Goal: Task Accomplishment & Management: Use online tool/utility

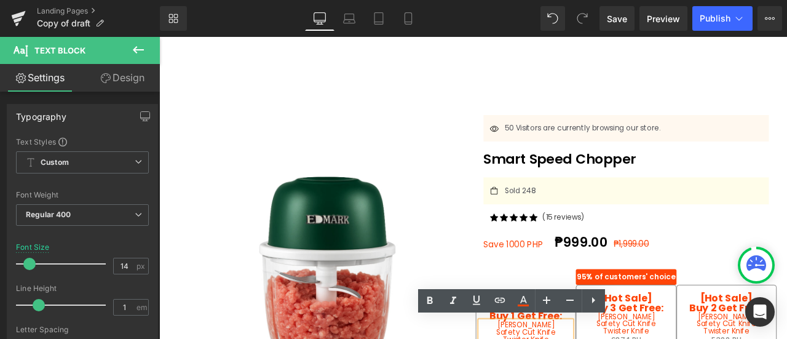
scroll to position [132, 0]
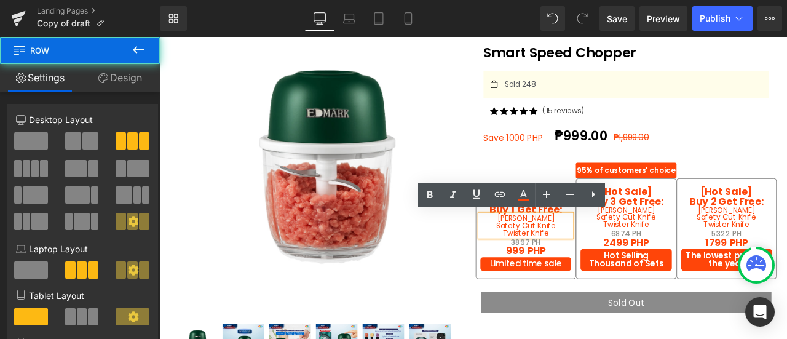
click at [590, 193] on div "[Hot Sale] Buy 1 Get Free: Text Block Yoyo Whisk Safety Cut Knife Twister Knife…" at bounding box center [593, 255] width 119 height 138
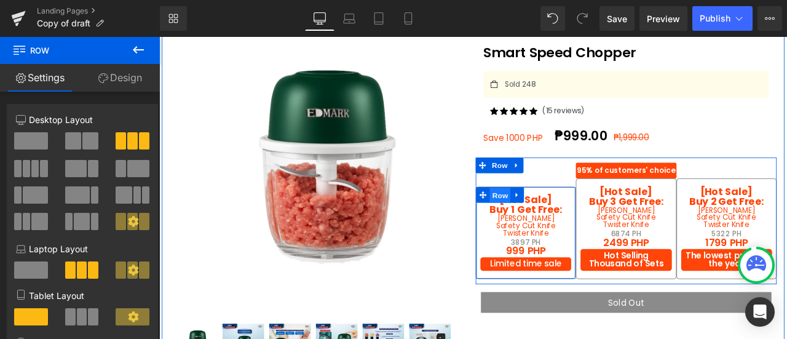
click at [570, 219] on span "Row" at bounding box center [563, 225] width 25 height 18
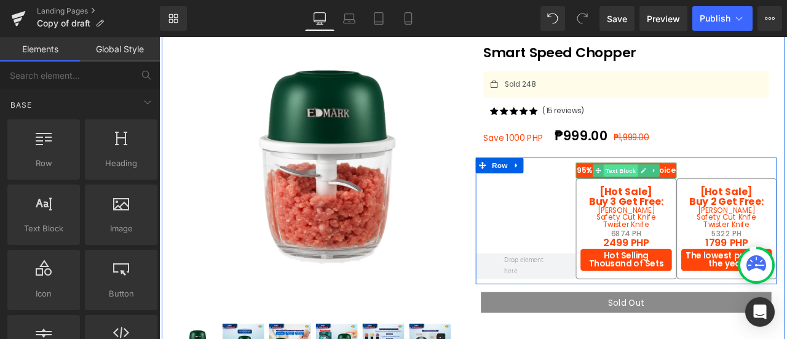
click at [714, 193] on span "Text Block" at bounding box center [706, 195] width 41 height 15
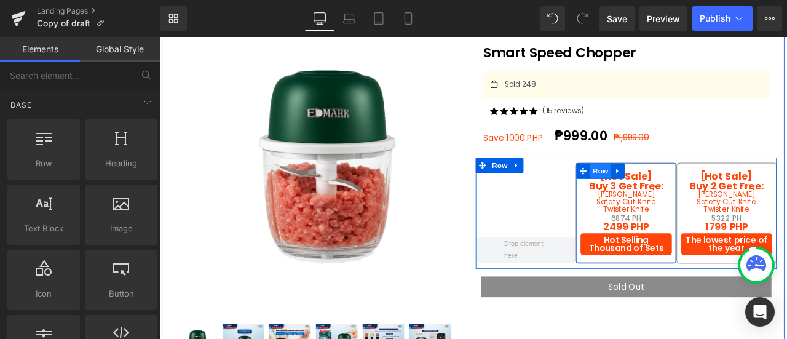
click at [682, 191] on span "Row" at bounding box center [682, 196] width 25 height 18
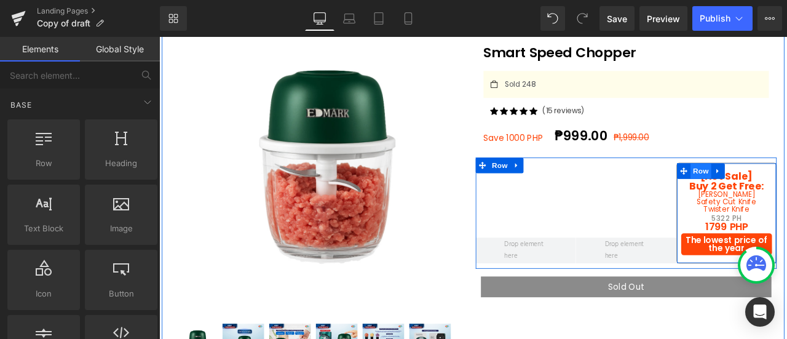
click at [786, 192] on span "Row" at bounding box center [801, 196] width 25 height 18
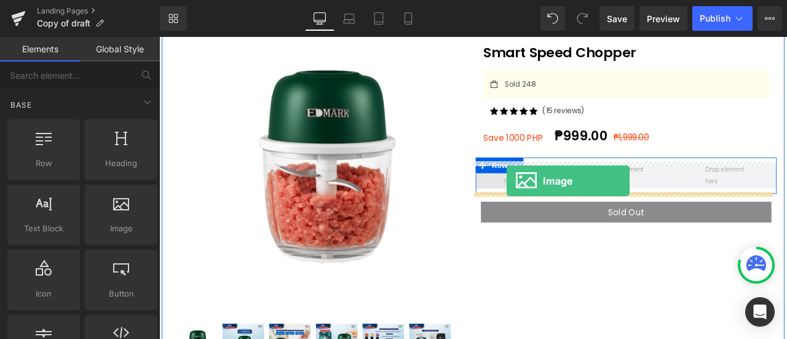
drag, startPoint x: 289, startPoint y: 250, endPoint x: 571, endPoint y: 207, distance: 285.4
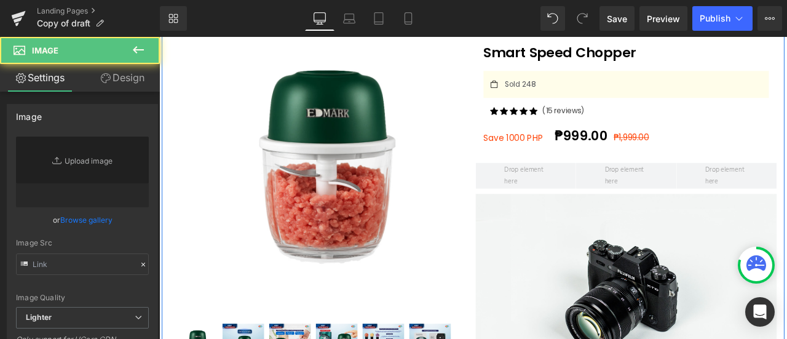
type input "//d1um8515vdn9kb.cloudfront.net/images/parallax.jpg"
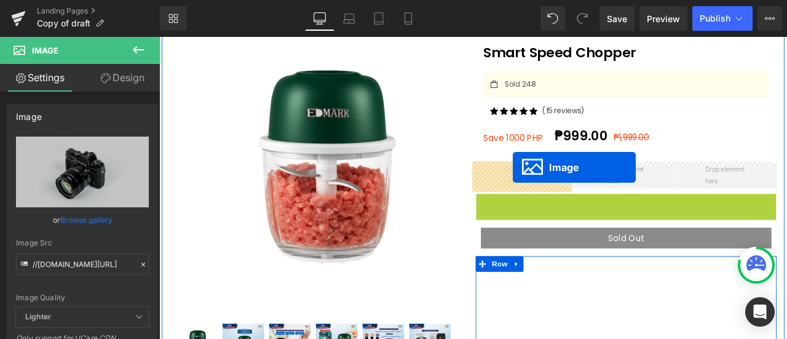
drag, startPoint x: 702, startPoint y: 334, endPoint x: 577, endPoint y: 191, distance: 190.0
